Goal: Go to known website: Access a specific website the user already knows

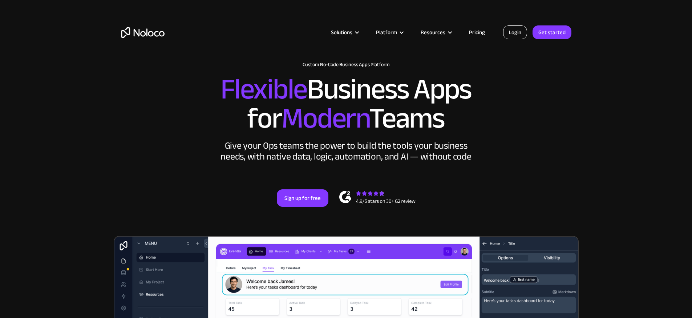
click at [514, 32] on link "Login" at bounding box center [515, 32] width 24 height 14
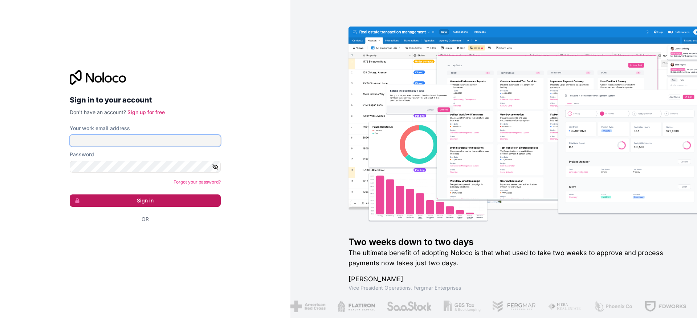
type input "[EMAIL_ADDRESS][DOMAIN_NAME]"
click at [130, 201] on button "Sign in" at bounding box center [145, 200] width 151 height 12
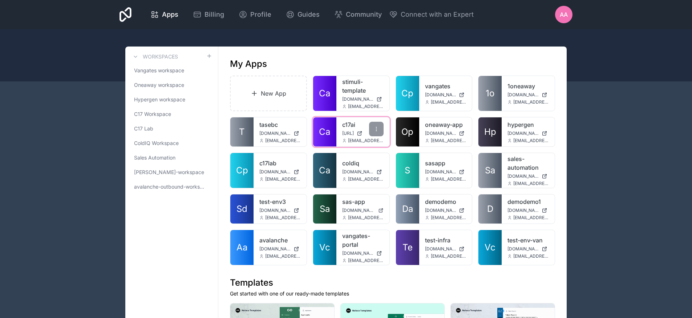
click at [346, 122] on link "c17ai" at bounding box center [362, 124] width 41 height 9
